Goal: Task Accomplishment & Management: Use online tool/utility

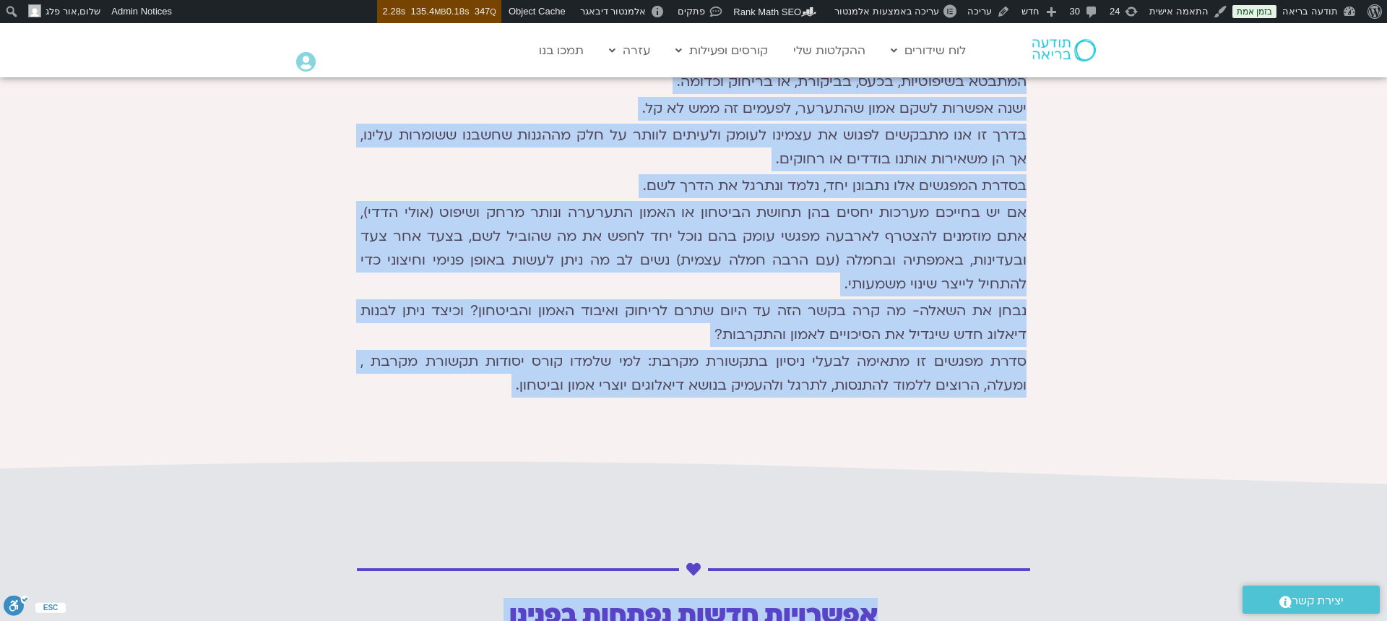
scroll to position [799, 0]
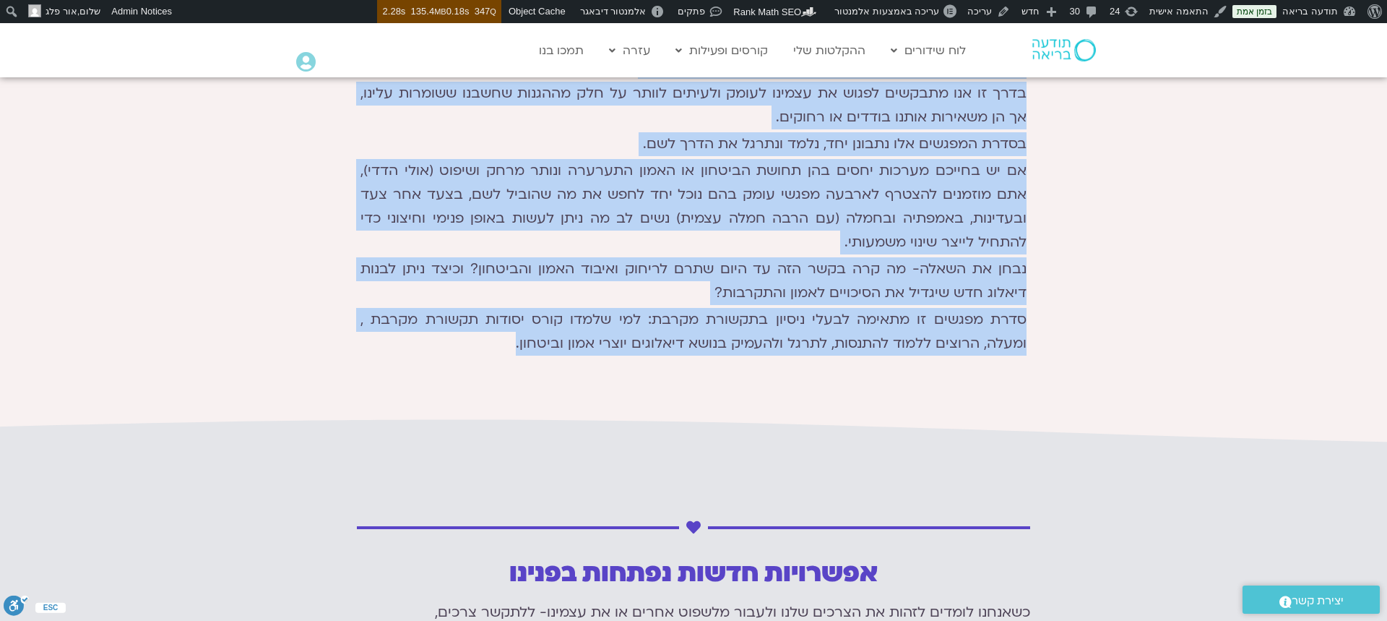
drag, startPoint x: 1032, startPoint y: 152, endPoint x: 501, endPoint y: 347, distance: 565.0
click at [502, 347] on div "להשיב את האמון ימי רביעי | 20:00-22:00 | 4 מפגשי זום 27.8-17.9 ננסה להבין איפה,…" at bounding box center [693, 62] width 681 height 607
copy div "ננסה להבין איפה, מתי ולמה האמון מתערער- ומה ניתן לעשות מהצד שלנו כדי להשיב או ל…"
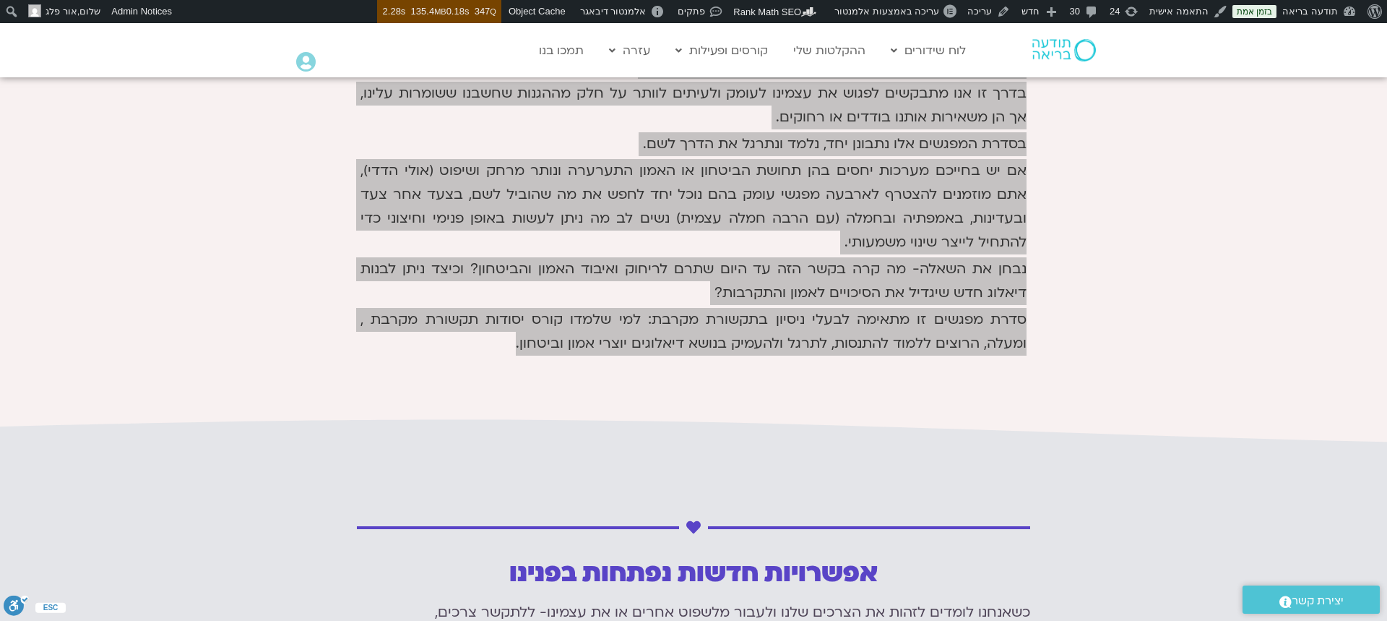
scroll to position [801, 0]
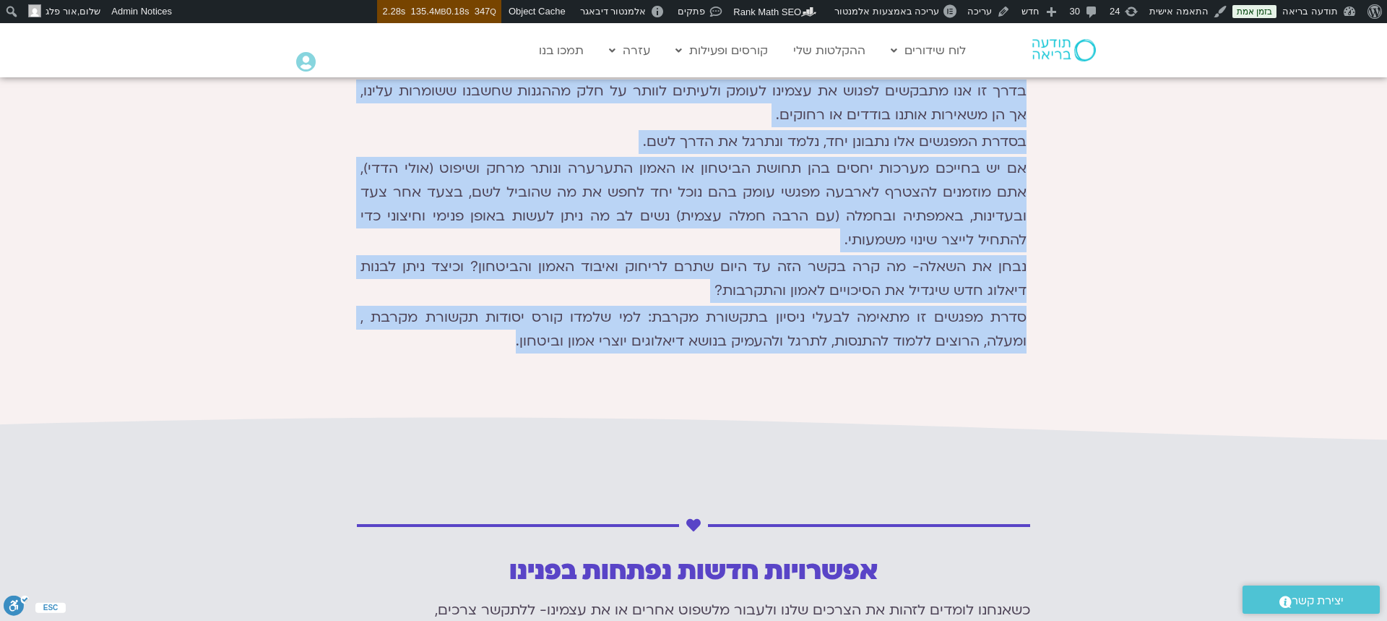
click at [698, 275] on p "נבחן את השאלה- מה קרה בקשר הזה עד היום שתרם לריחוק ואיבוד האמון והביטחון? וכיצד…" at bounding box center [694, 279] width 666 height 48
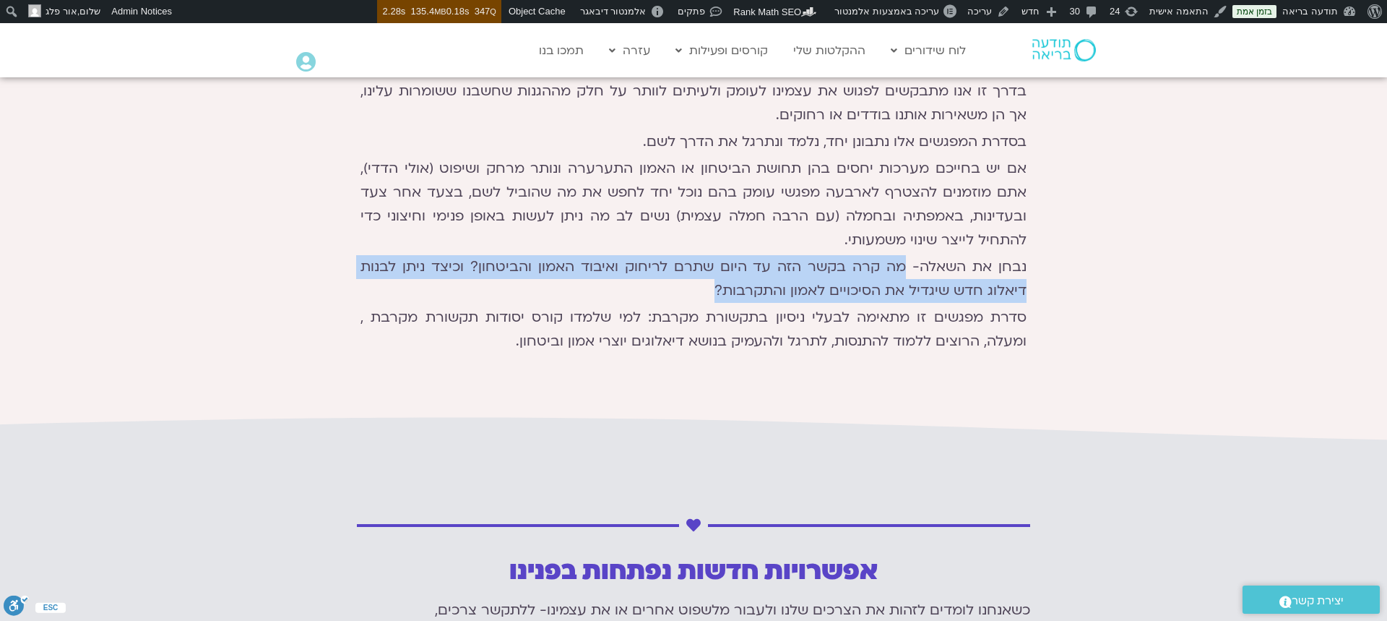
drag, startPoint x: 899, startPoint y: 266, endPoint x: 746, endPoint y: 282, distance: 154.0
click at [689, 289] on p "נבחן את השאלה- מה קרה בקשר הזה עד היום שתרם לריחוק ואיבוד האמון והביטחון? וכיצד…" at bounding box center [694, 279] width 666 height 48
copy p "מה קרה בקשר הזה עד היום שתרם לריחוק ואיבוד האמון והביטחון? וכיצד ניתן לבנות דיא…"
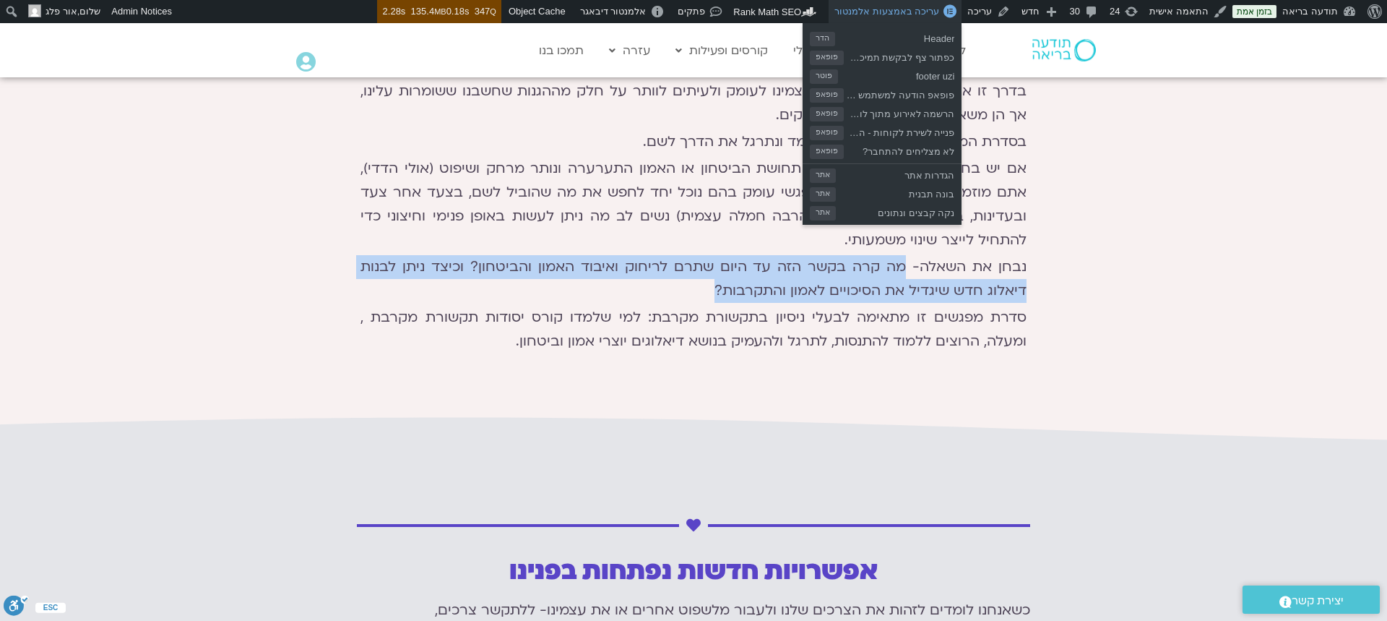
click at [915, 12] on span "עריכה באמצעות אלמנטור" at bounding box center [886, 11] width 105 height 11
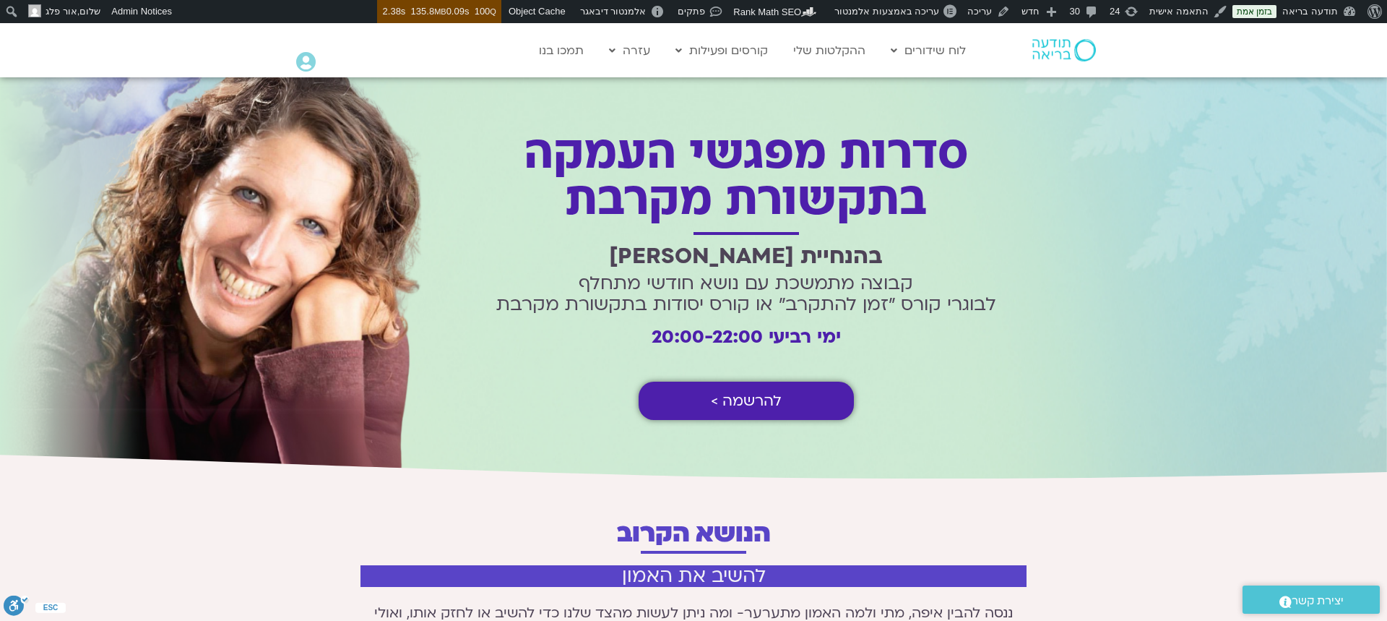
click at [804, 406] on link "להרשמה >" at bounding box center [746, 400] width 215 height 38
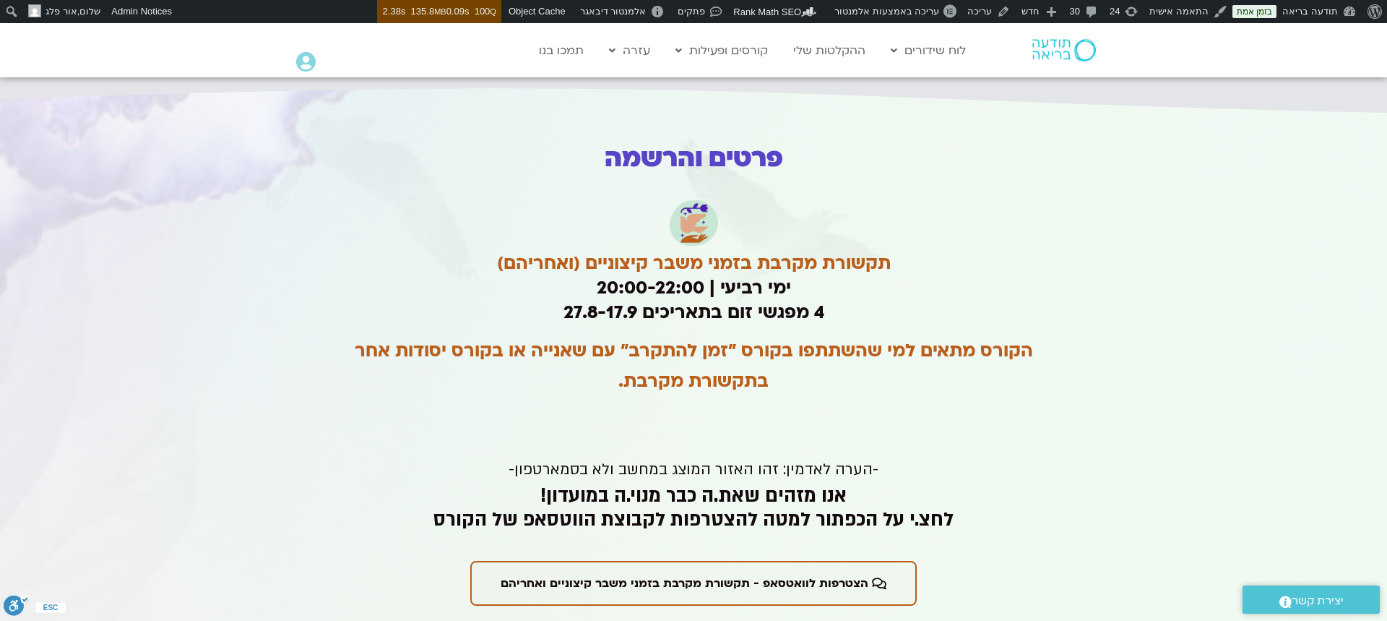
scroll to position [3020, 0]
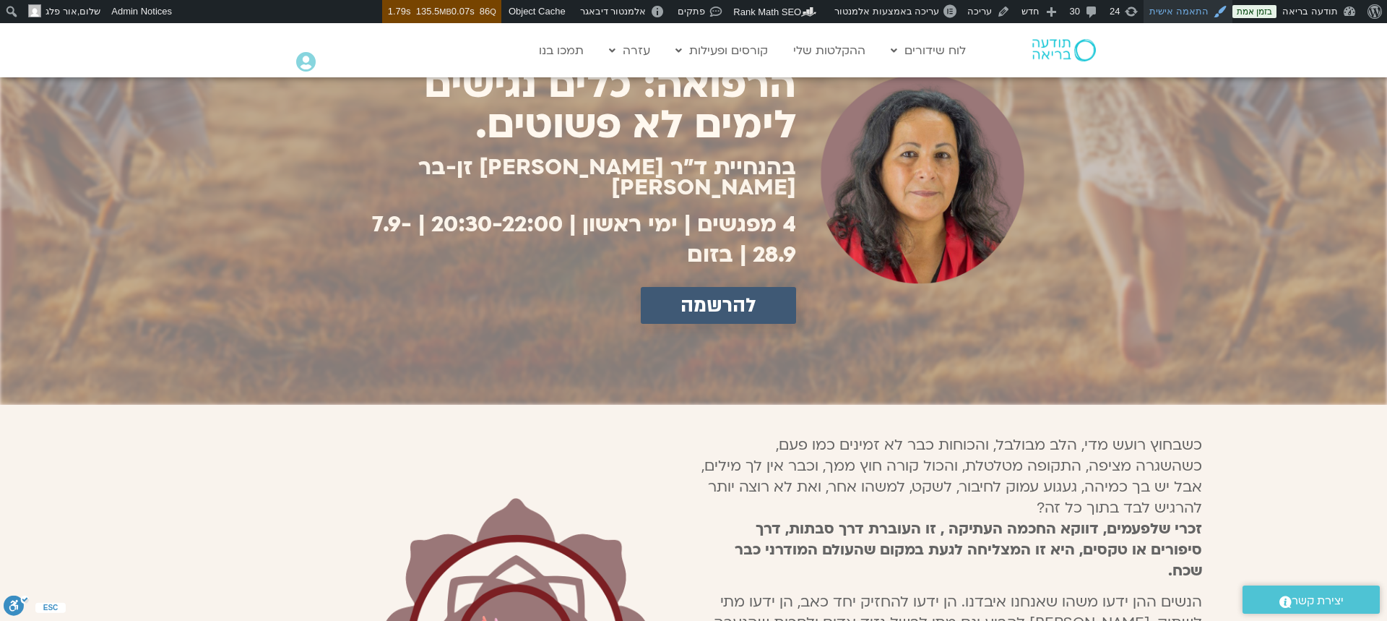
scroll to position [181, 0]
click at [939, 10] on span "עריכה באמצעות אלמנטור" at bounding box center [886, 11] width 105 height 11
